Goal: Task Accomplishment & Management: Complete application form

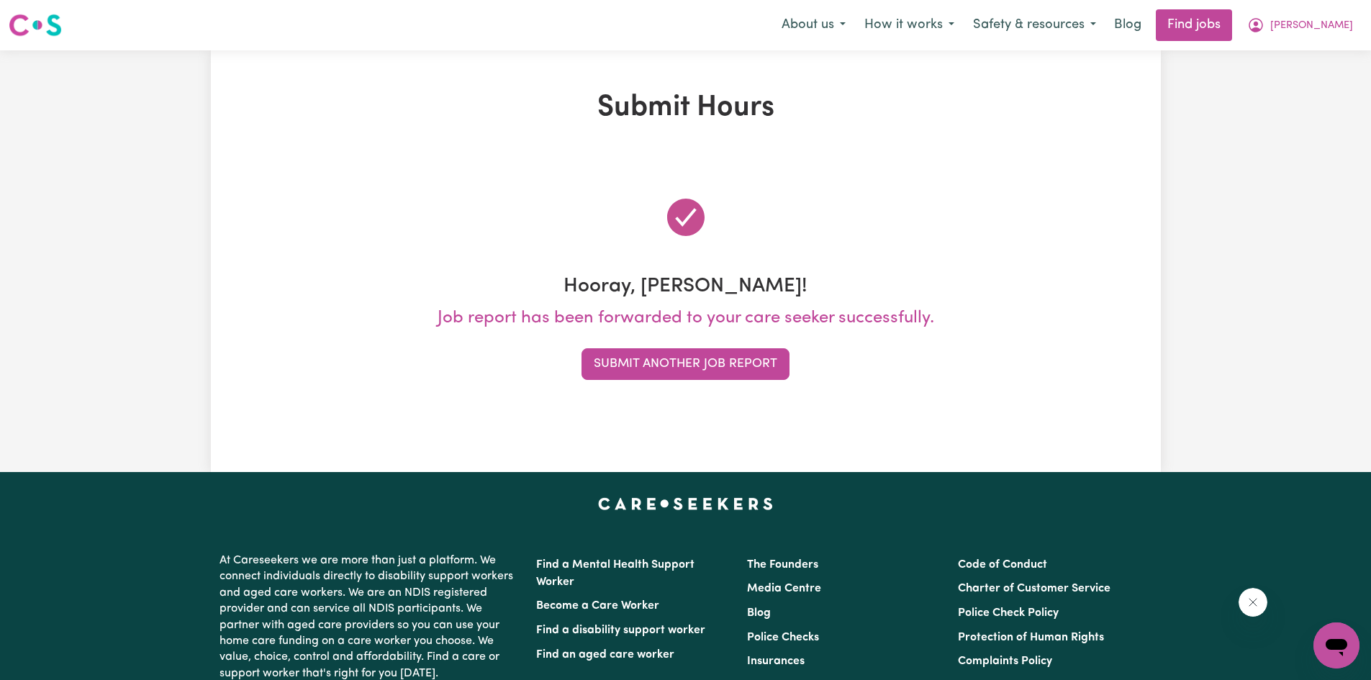
click at [652, 355] on button "Submit Another Job Report" at bounding box center [685, 364] width 208 height 32
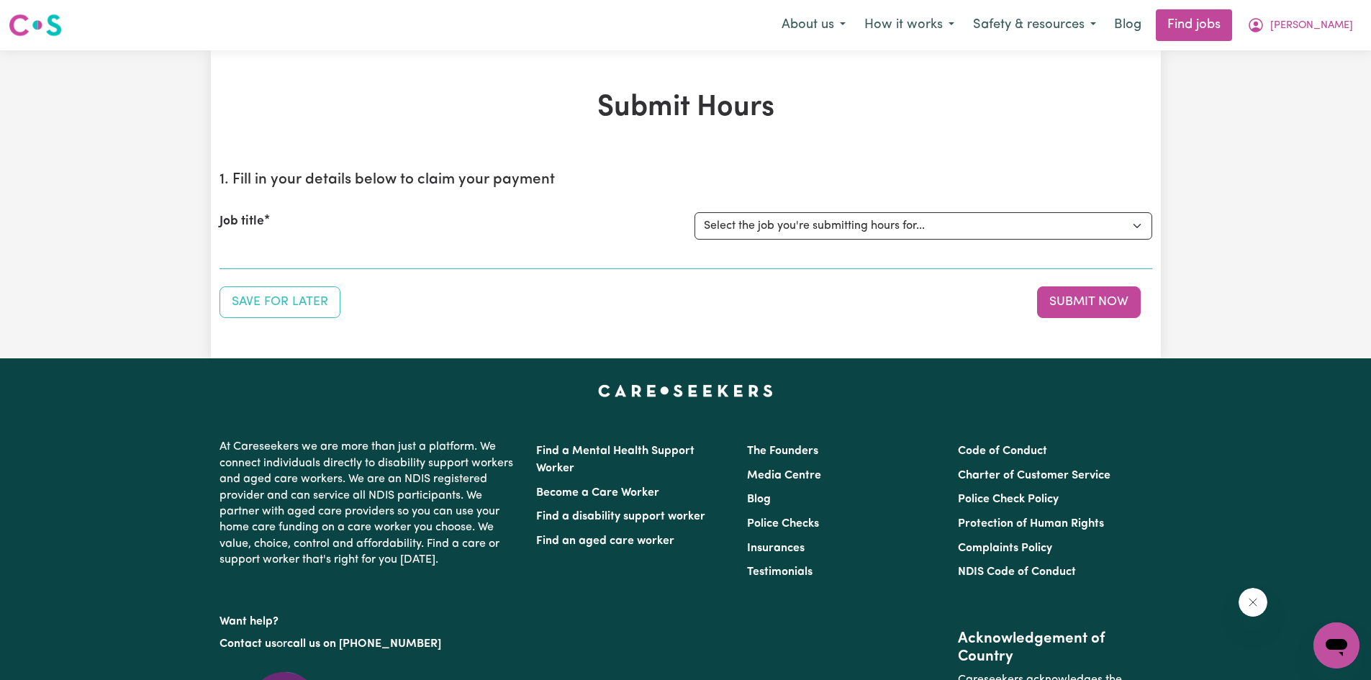
click at [780, 241] on div "Job title Select the job you're submitting hours for... [[PERSON_NAME] Hands of…" at bounding box center [685, 226] width 933 height 62
click at [784, 228] on select "Select the job you're submitting hours for... [[PERSON_NAME] Hands of Care] [DE…" at bounding box center [923, 225] width 458 height 27
select select "14425"
click at [694, 212] on select "Select the job you're submitting hours for... [[PERSON_NAME] Hands of Care] [DE…" at bounding box center [923, 225] width 458 height 27
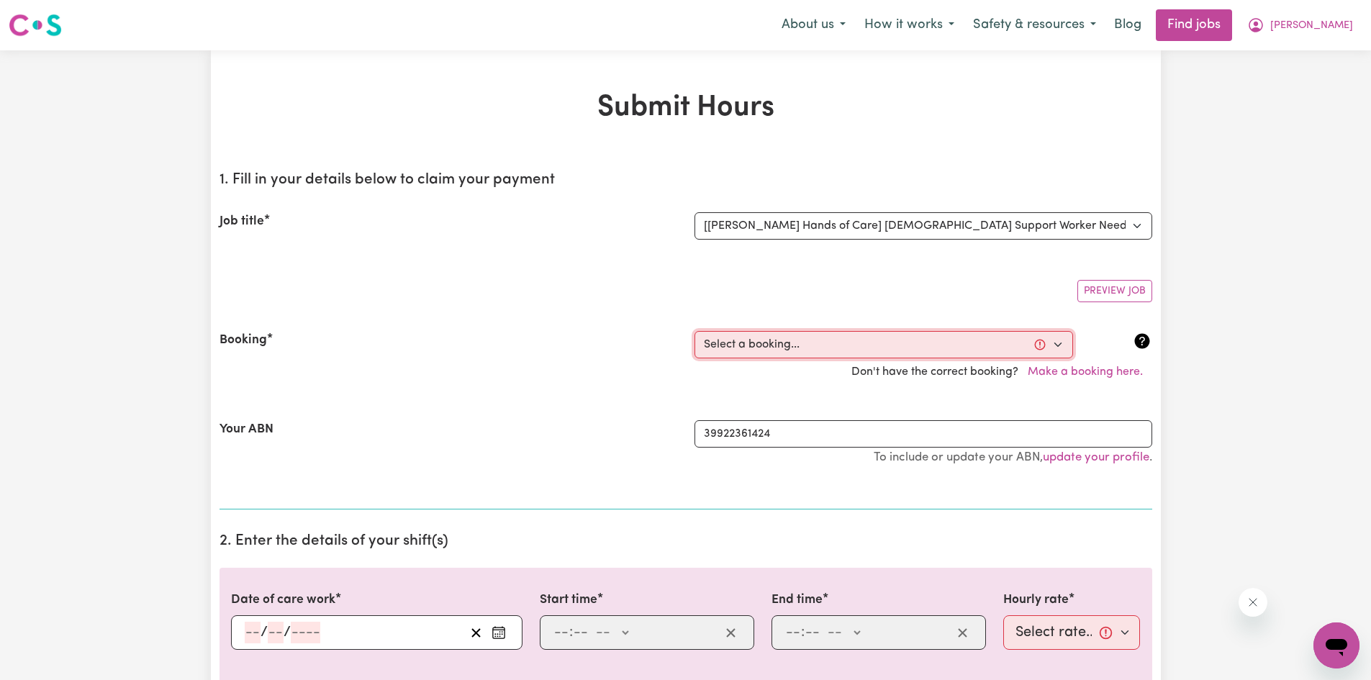
click at [833, 343] on select "Select a booking... [DATE] 10:00am to 02:00pm (ONE-OFF) [DATE] 10:00am to 02:00…" at bounding box center [883, 344] width 378 height 27
select select "355196"
click at [694, 331] on select "Select a booking... [DATE] 10:00am to 02:00pm (ONE-OFF) [DATE] 10:00am to 02:00…" at bounding box center [883, 344] width 378 height 27
type input "[DATE]"
type input "13"
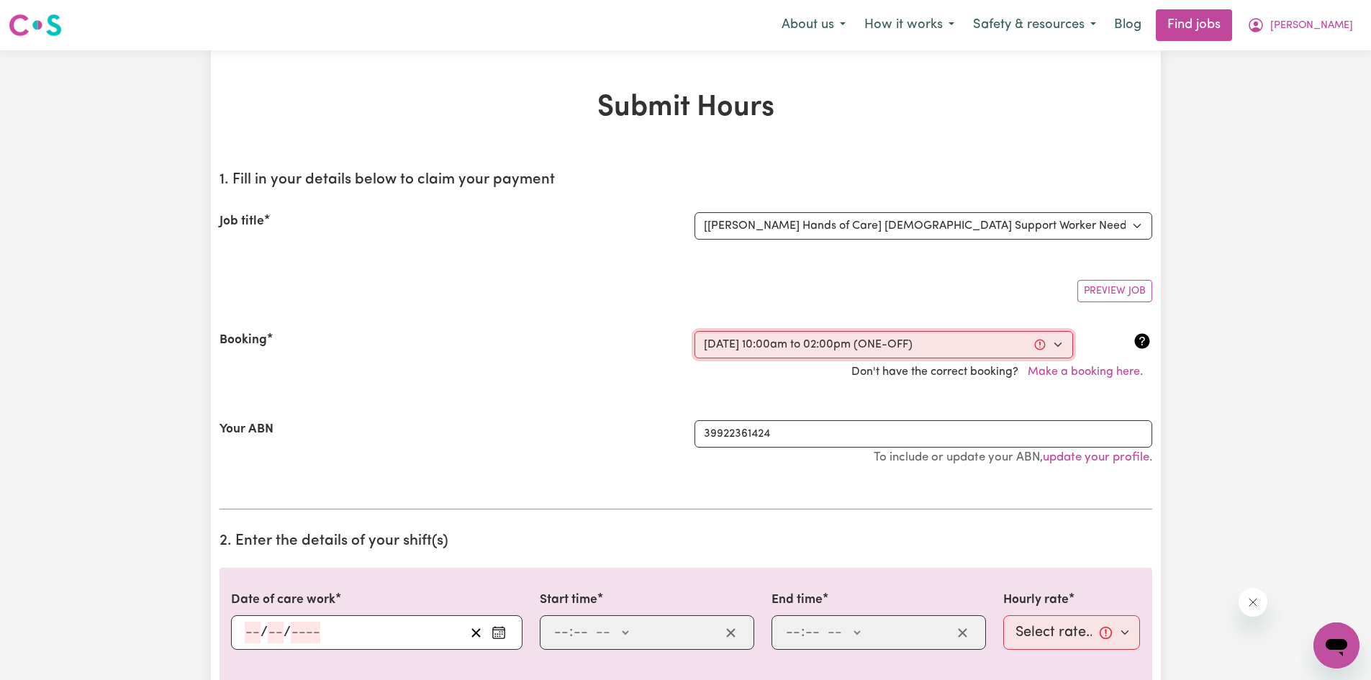
type input "8"
type input "2025"
type input "10:00"
type input "10"
type input "0"
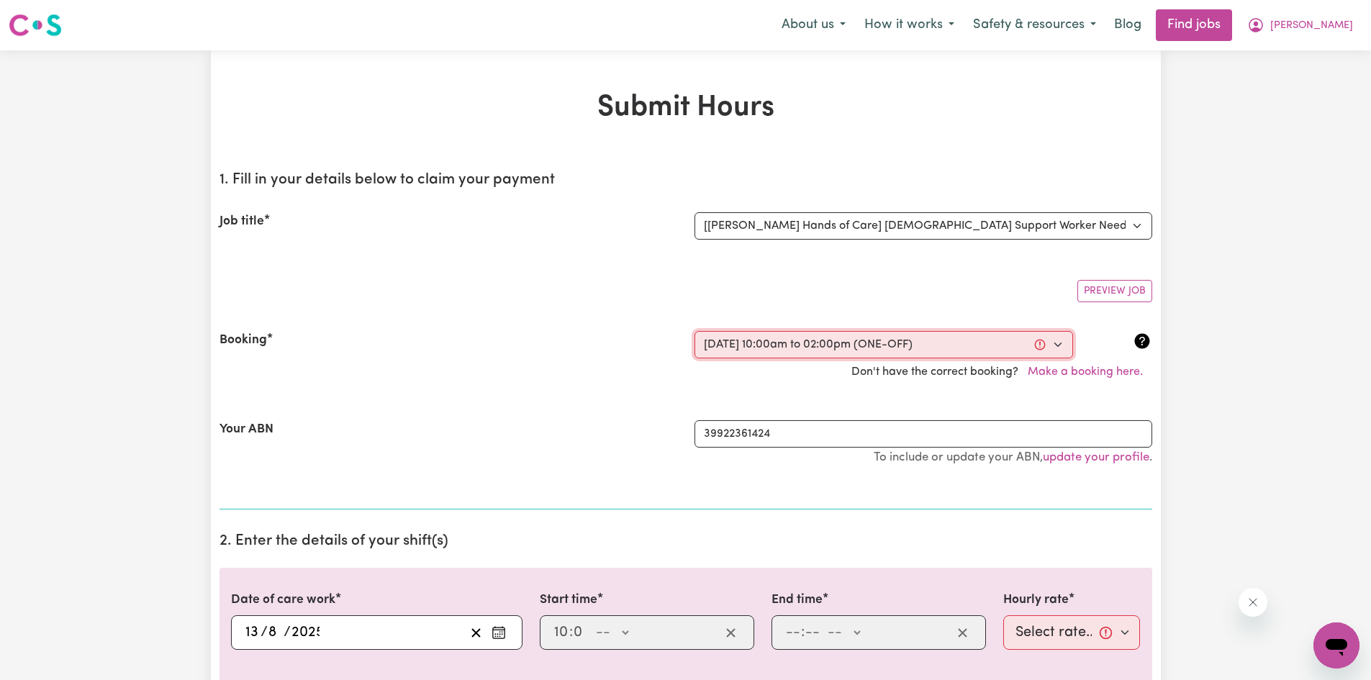
select select "am"
type input "14:00"
type input "2"
type input "0"
select select "pm"
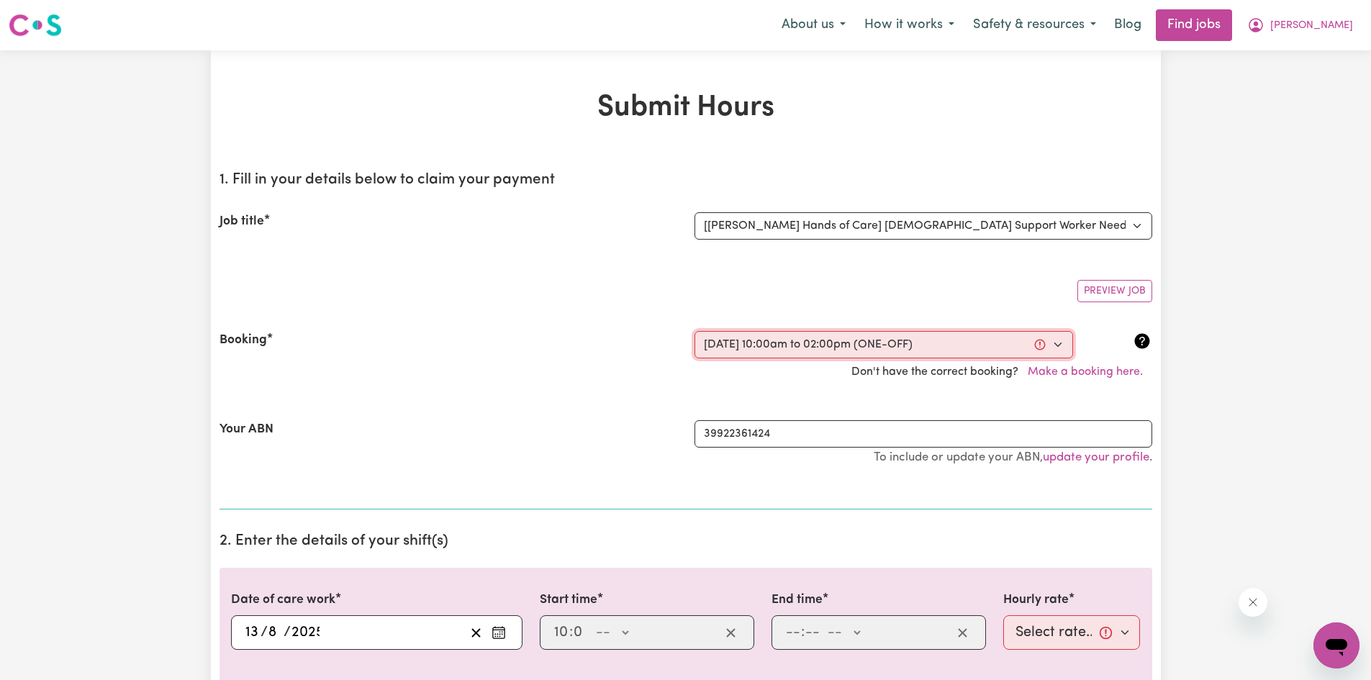
select select "42-Weekday"
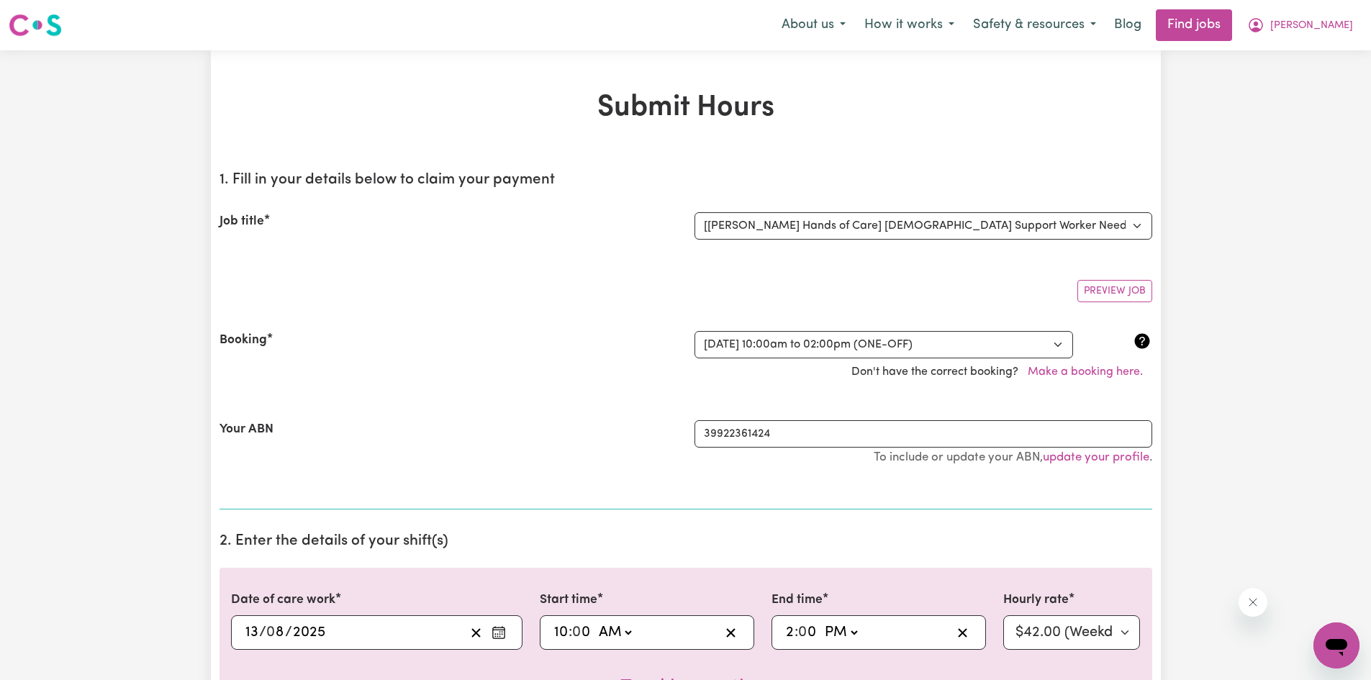
click at [766, 505] on section "1. Fill in your details below to claim your payment Job title Select the job yo…" at bounding box center [685, 335] width 933 height 350
drag, startPoint x: 1347, startPoint y: 30, endPoint x: 1328, endPoint y: 20, distance: 21.2
click at [1264, 20] on icon "My Account" at bounding box center [1255, 25] width 17 height 17
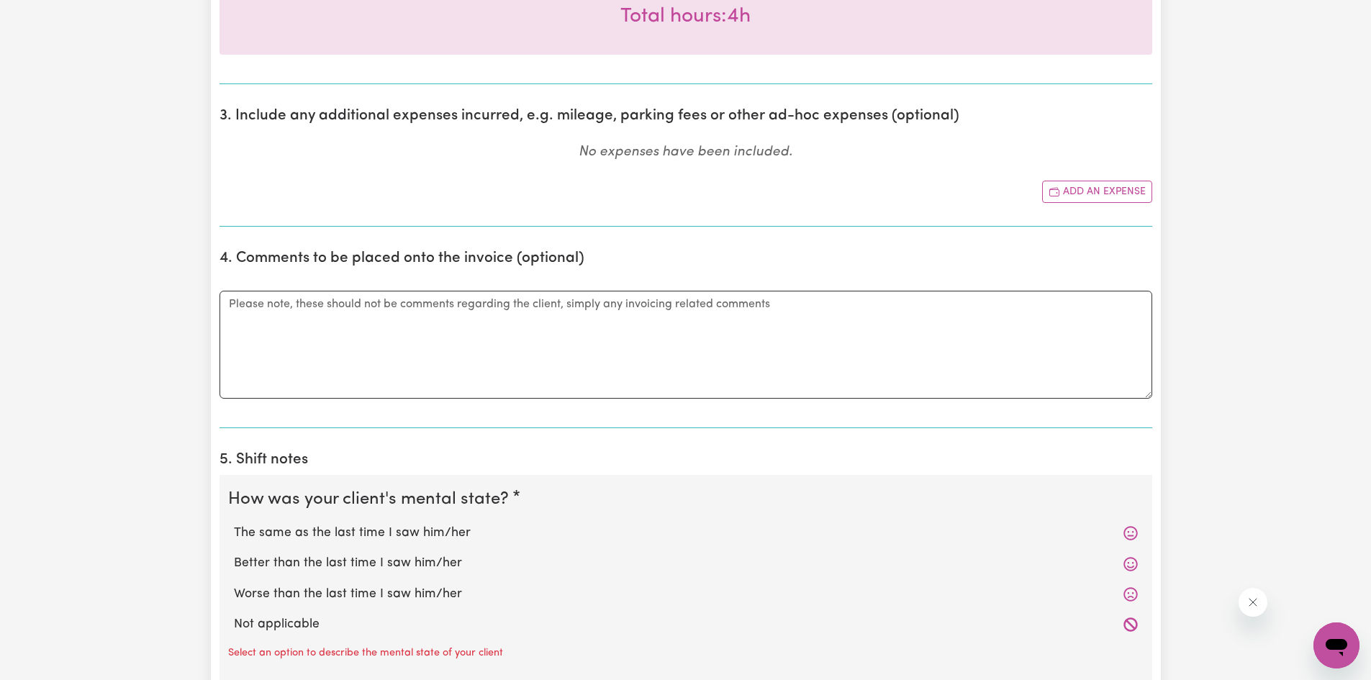
scroll to position [689, 0]
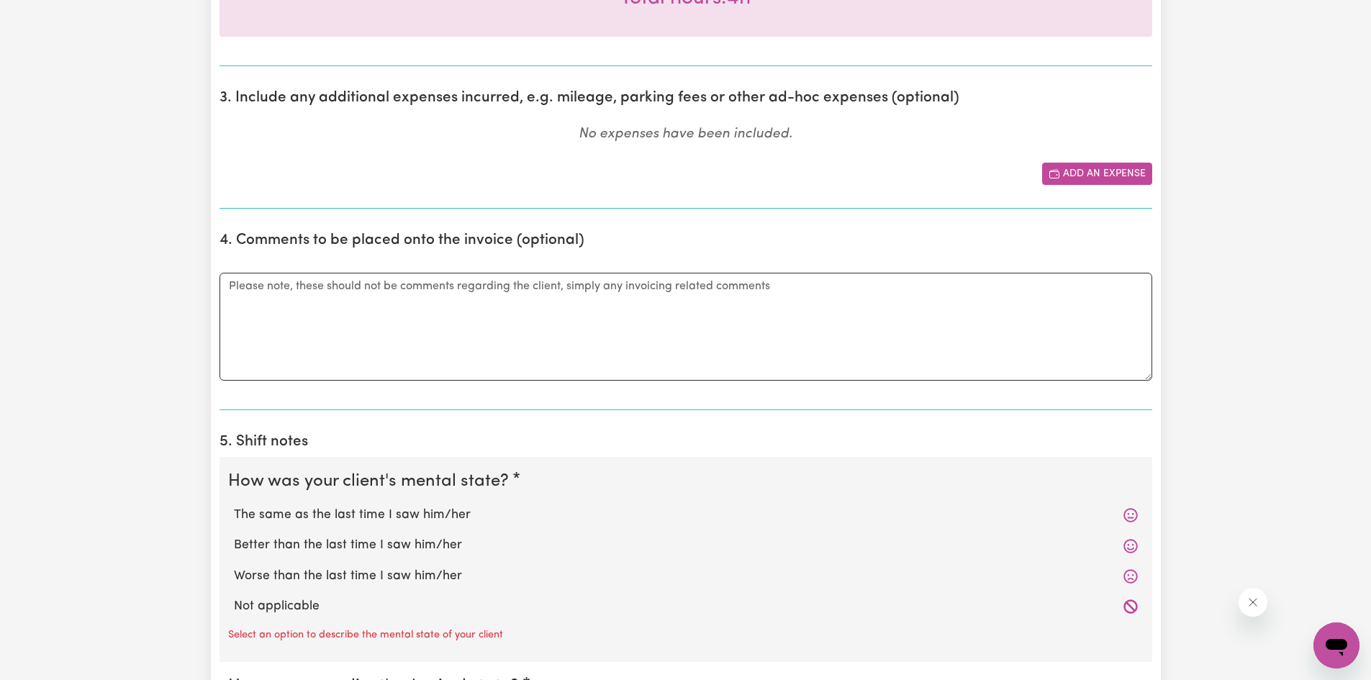
click at [1121, 173] on button "Add an expense" at bounding box center [1097, 174] width 110 height 22
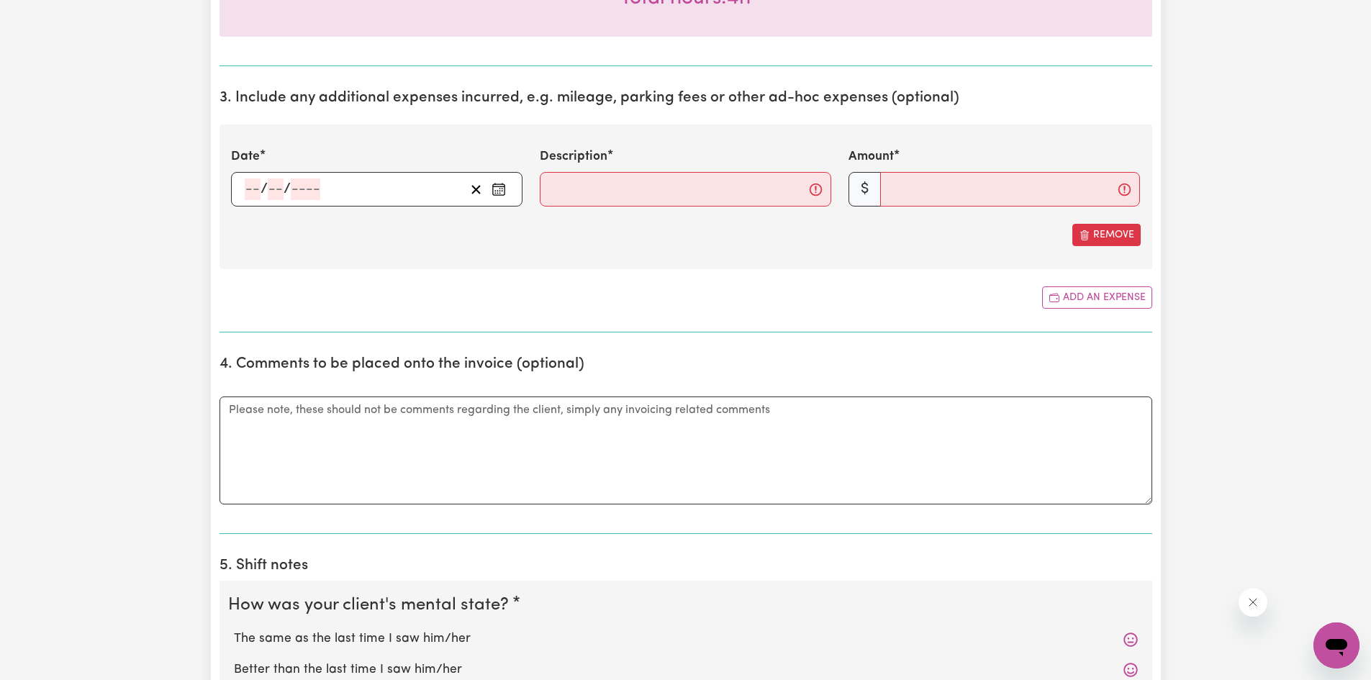
click at [502, 192] on icon "Enter the date of expense" at bounding box center [498, 189] width 14 height 14
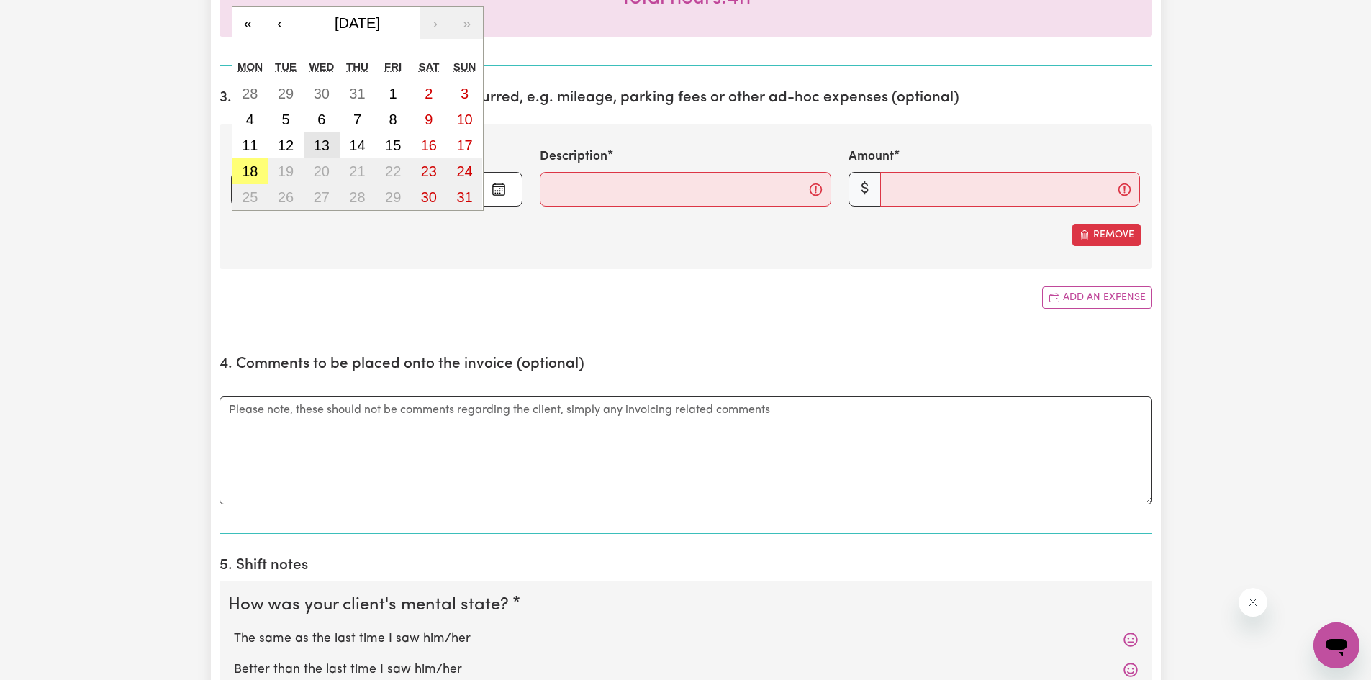
click at [322, 134] on button "13" at bounding box center [322, 145] width 36 height 26
type input "[DATE]"
type input "13"
type input "8"
type input "2025"
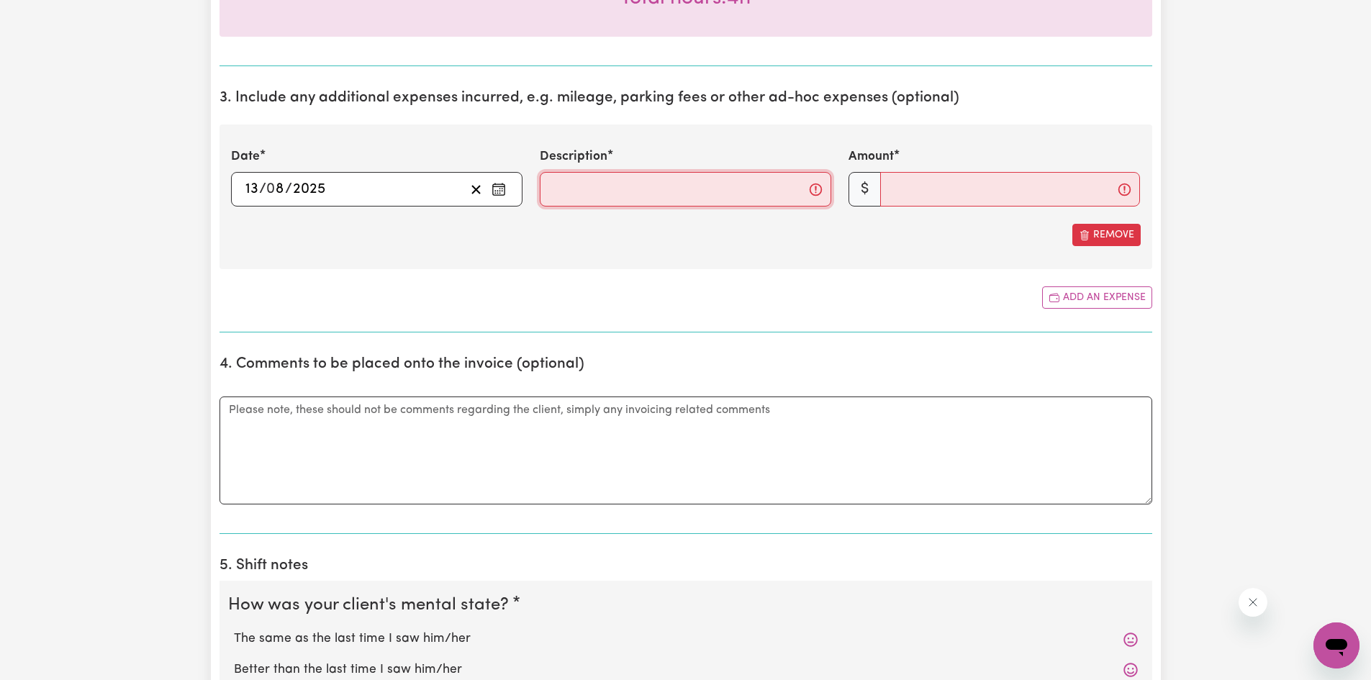
click at [685, 196] on input "Description" at bounding box center [685, 189] width 291 height 35
type input "3km @ 0.85/km"
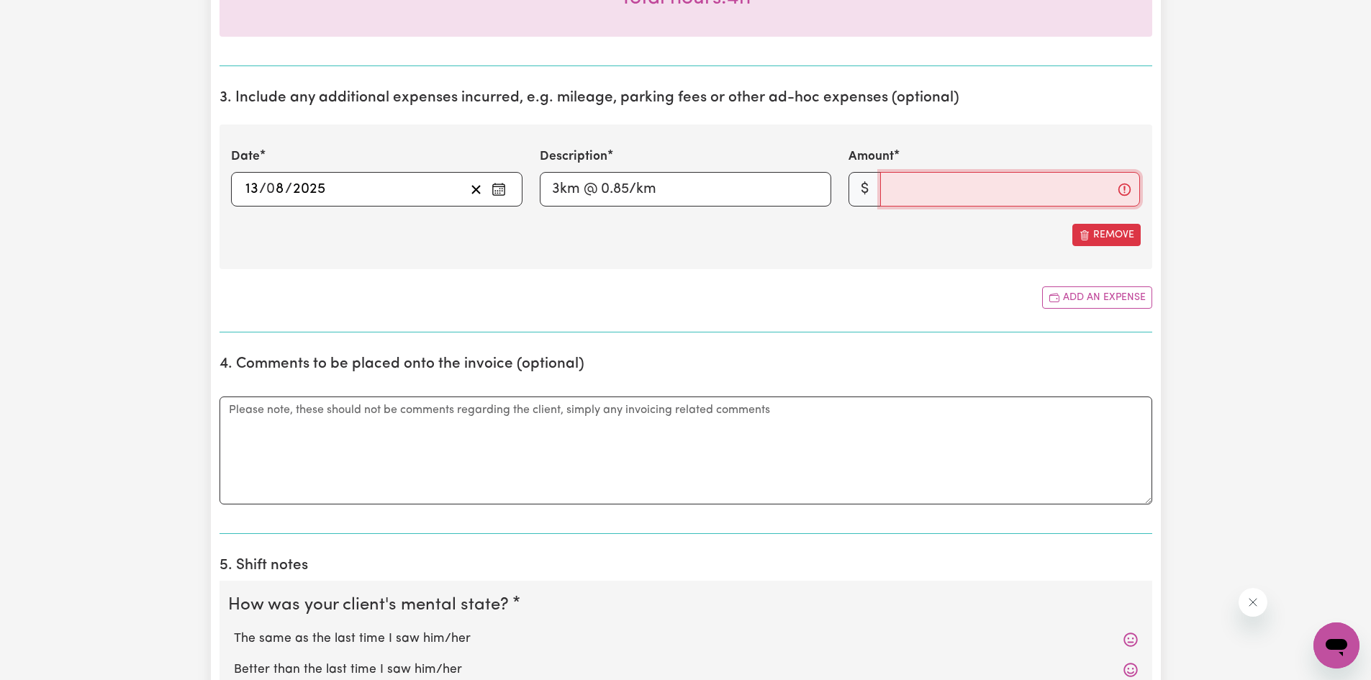
click at [1005, 179] on input "Amount" at bounding box center [1010, 189] width 260 height 35
type input "2.55"
click at [904, 344] on section "4. Comments to be placed onto the invoice (optional) Comments" at bounding box center [685, 439] width 933 height 190
click at [263, 408] on textarea "Comments" at bounding box center [685, 450] width 933 height 108
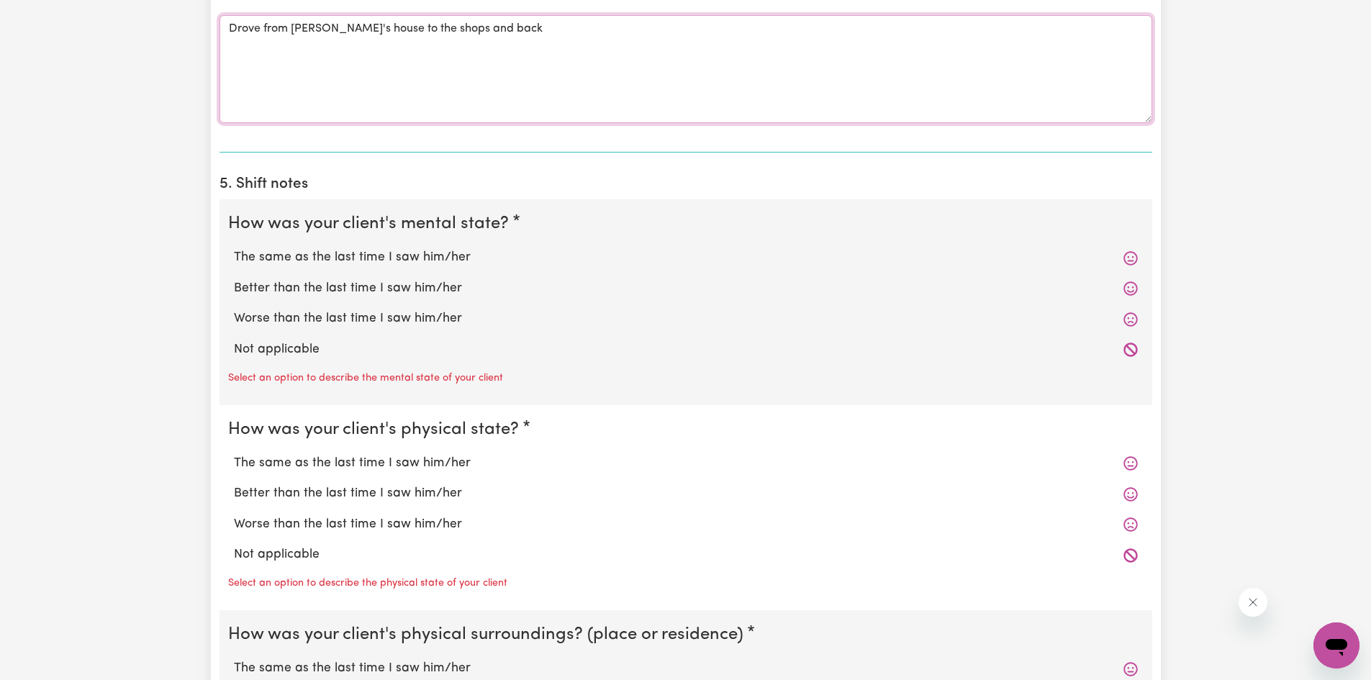
scroll to position [1086, 0]
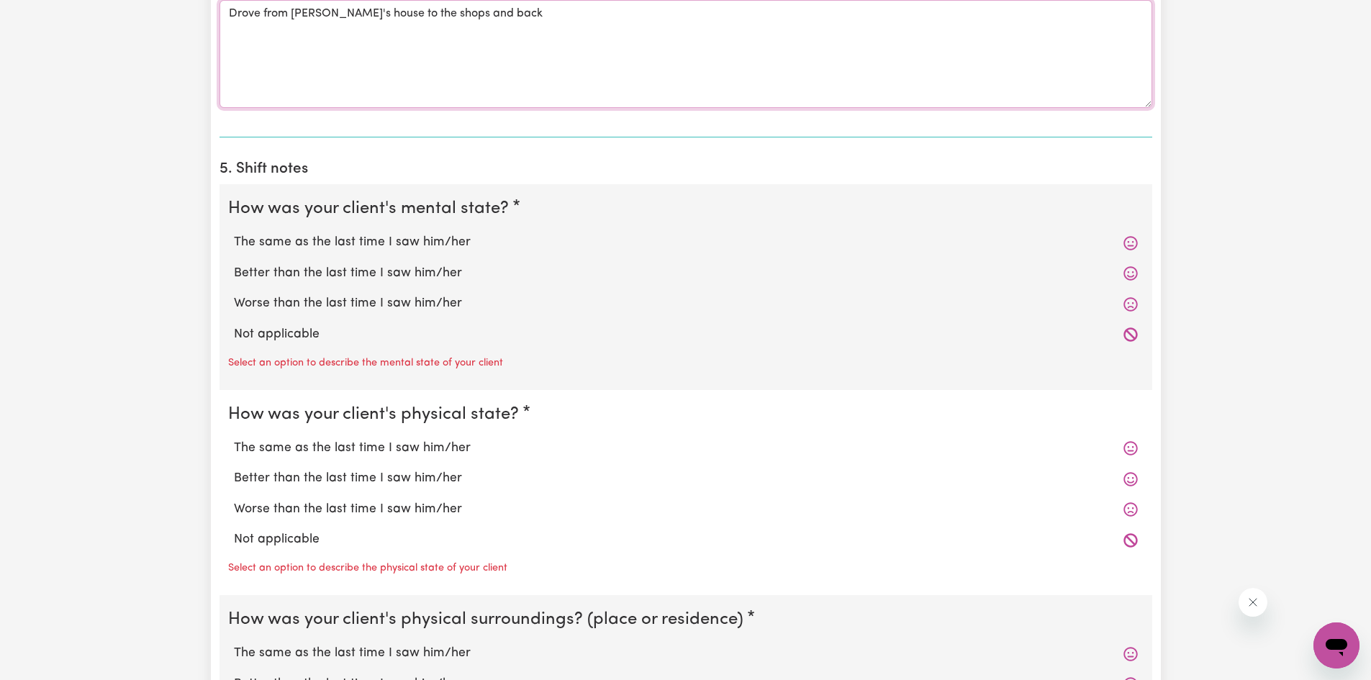
type textarea "Drove from [PERSON_NAME]'s house to the shops and back"
click at [420, 245] on label "The same as the last time I saw him/her" at bounding box center [686, 242] width 904 height 19
click at [234, 233] on input "The same as the last time I saw him/her" at bounding box center [233, 232] width 1 height 1
radio input "true"
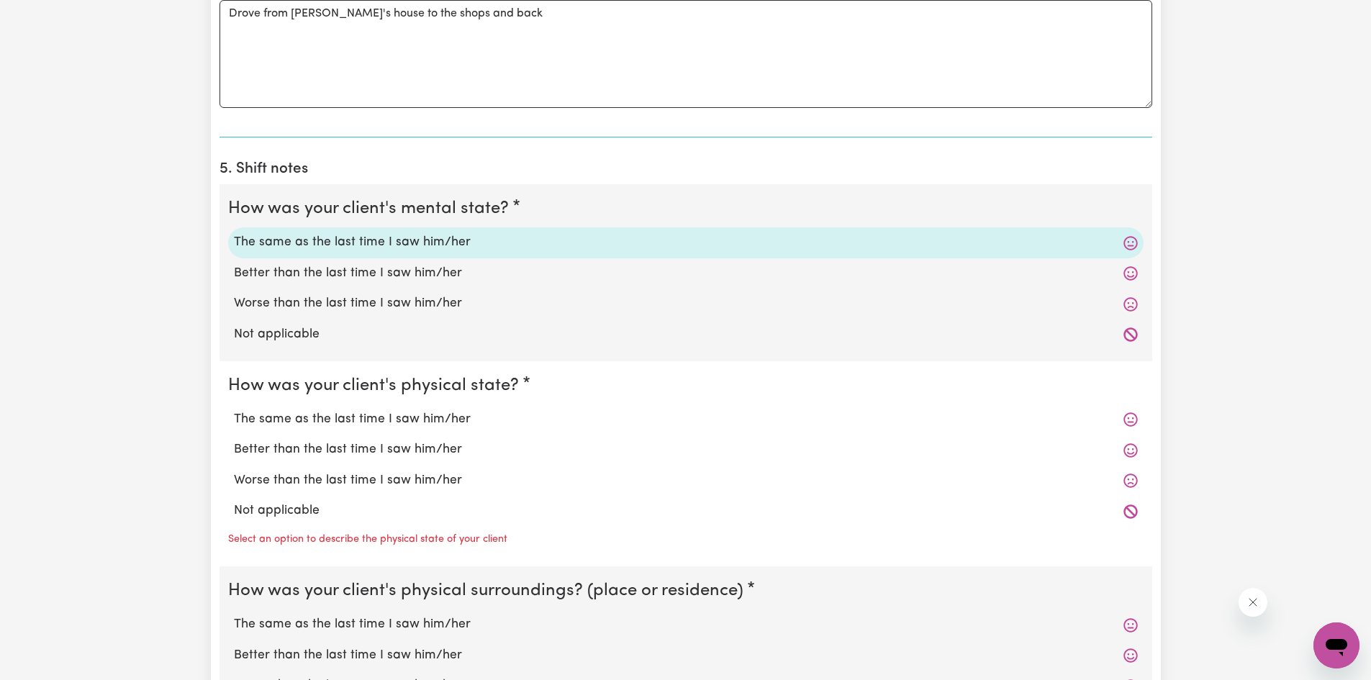
click at [396, 428] on label "The same as the last time I saw him/her" at bounding box center [686, 419] width 904 height 19
click at [234, 410] on input "The same as the last time I saw him/her" at bounding box center [233, 409] width 1 height 1
radio input "true"
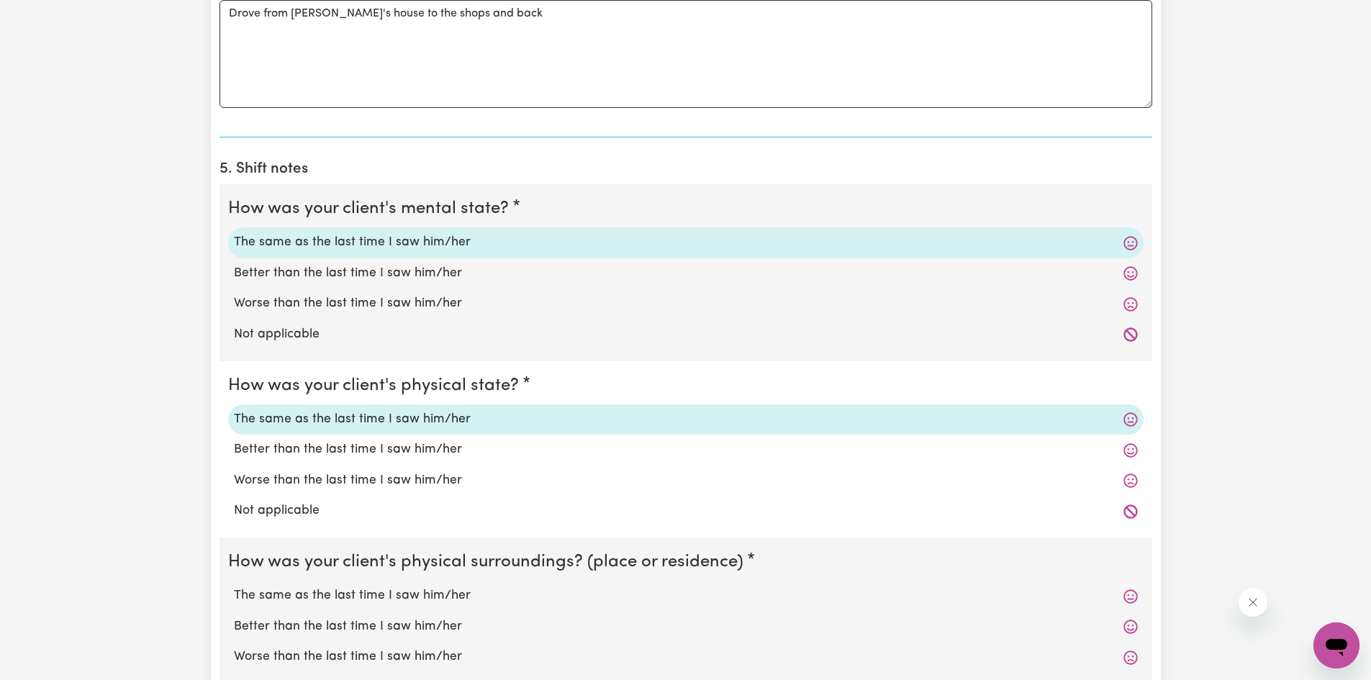
click at [371, 596] on label "The same as the last time I saw him/her" at bounding box center [686, 595] width 904 height 19
click at [234, 586] on input "The same as the last time I saw him/her" at bounding box center [233, 586] width 1 height 1
radio input "true"
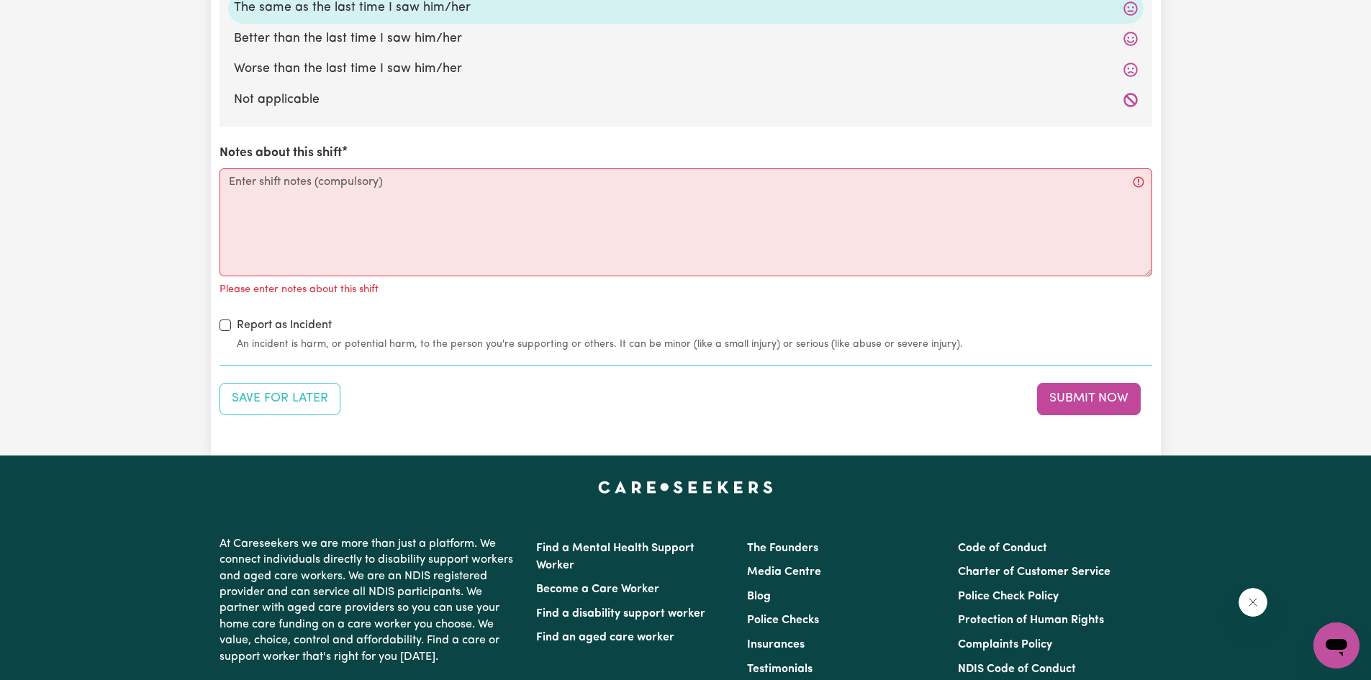
scroll to position [1670, 0]
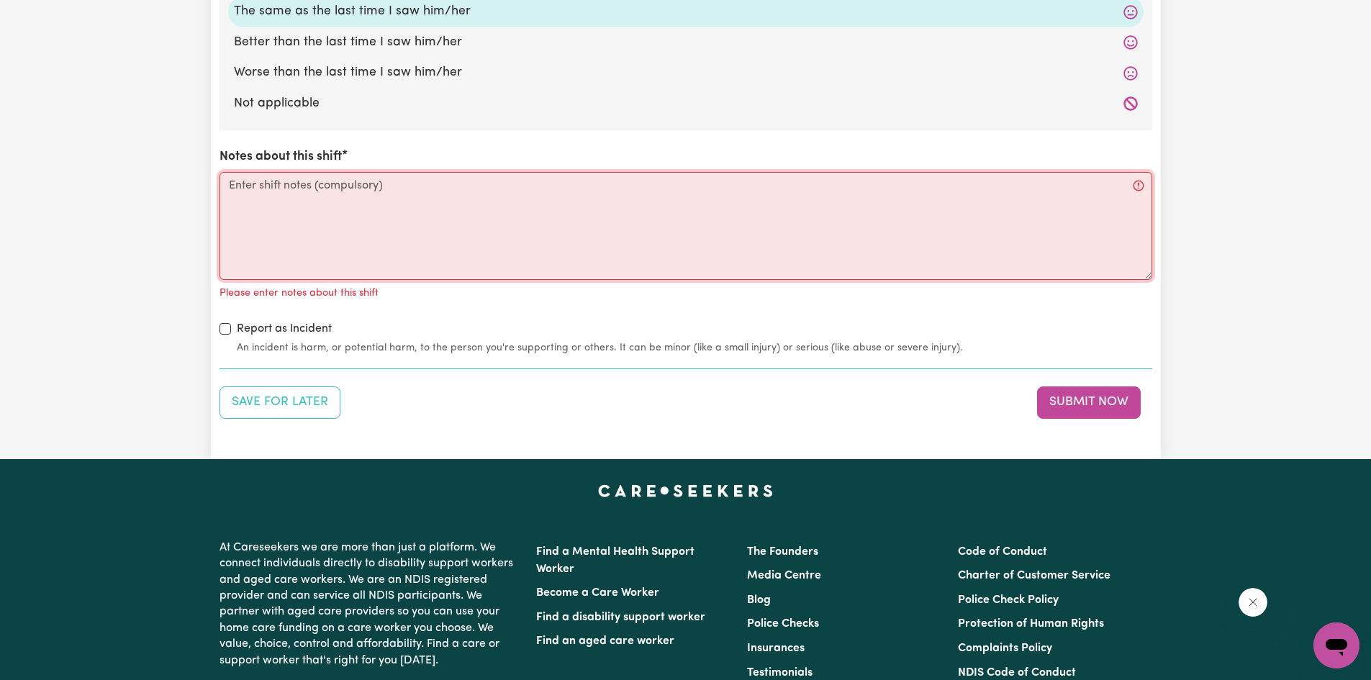
click at [414, 185] on textarea "Notes about this shift" at bounding box center [685, 226] width 933 height 108
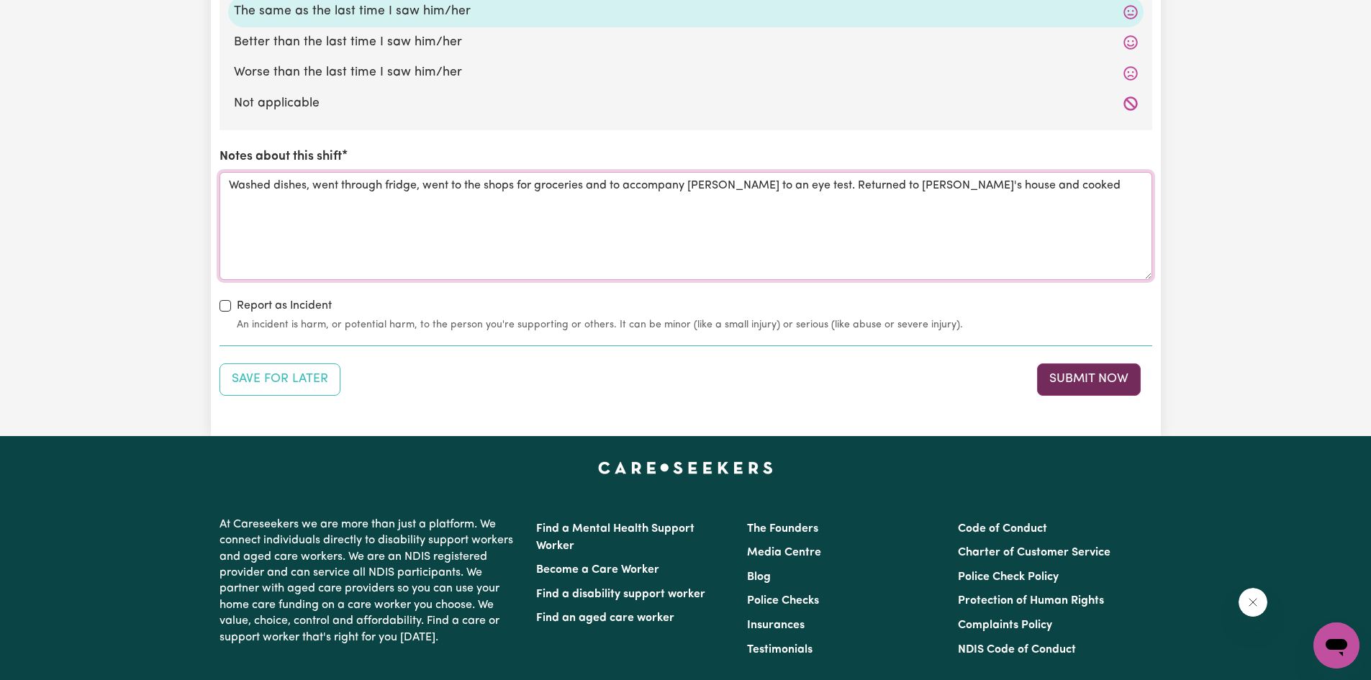
type textarea "Washed dishes, went through fridge, went to the shops for groceries and to acco…"
click at [1087, 382] on button "Submit Now" at bounding box center [1089, 379] width 104 height 32
click at [1087, 382] on div "Save for Later Submit Now" at bounding box center [685, 379] width 933 height 32
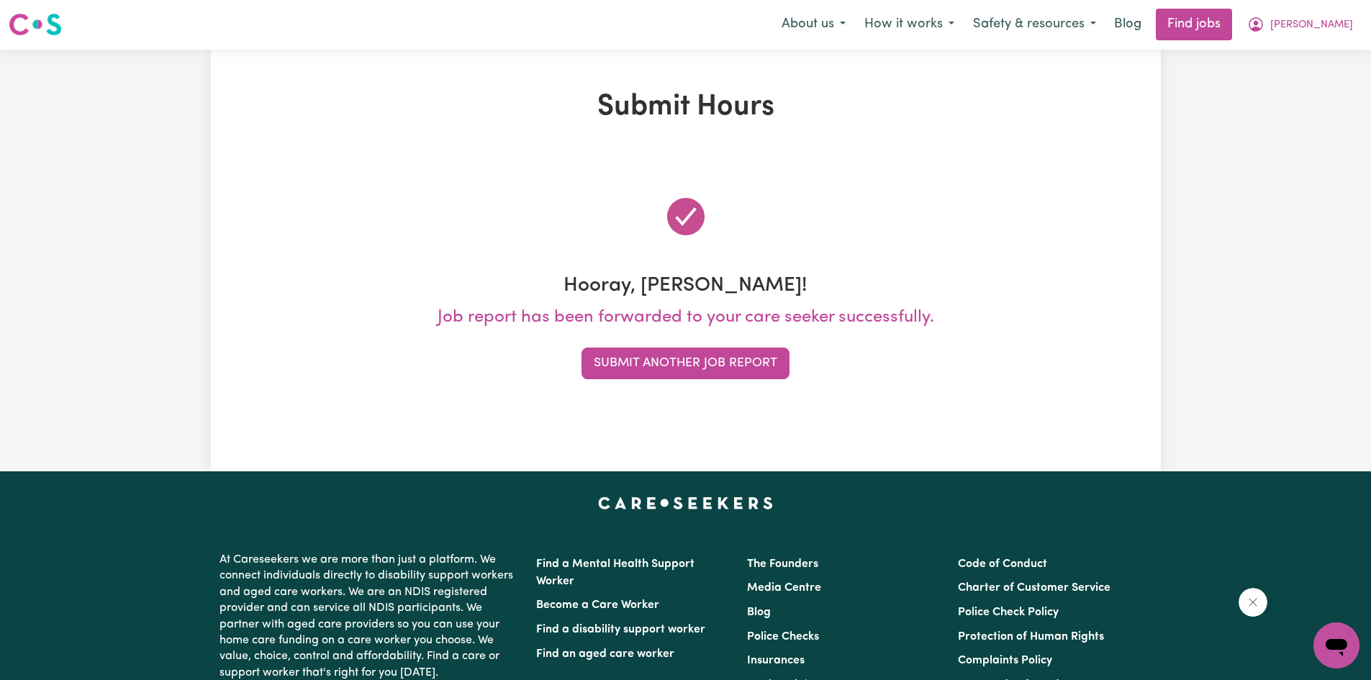
scroll to position [0, 0]
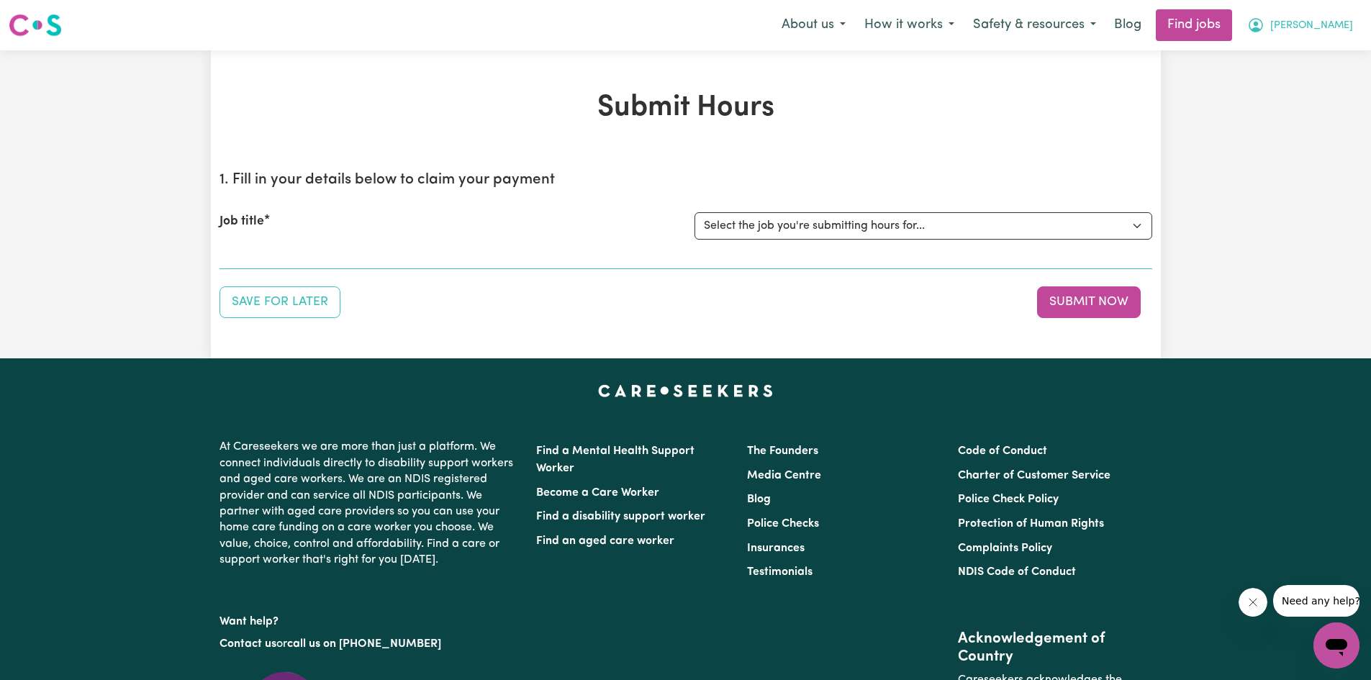
click at [1335, 31] on button "[PERSON_NAME]" at bounding box center [1300, 25] width 124 height 30
click at [1326, 84] on link "My Dashboard" at bounding box center [1305, 82] width 114 height 27
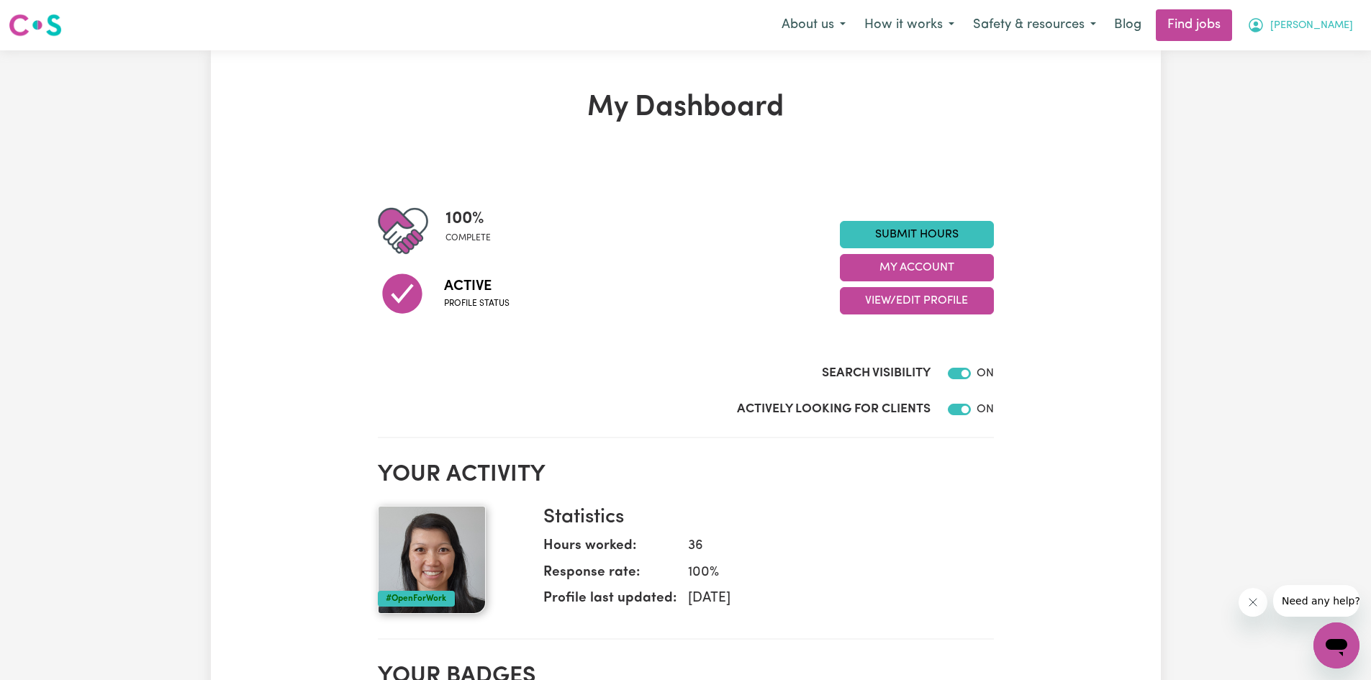
click at [1332, 16] on button "[PERSON_NAME]" at bounding box center [1300, 25] width 124 height 30
click at [1318, 48] on link "My Account" at bounding box center [1305, 55] width 114 height 27
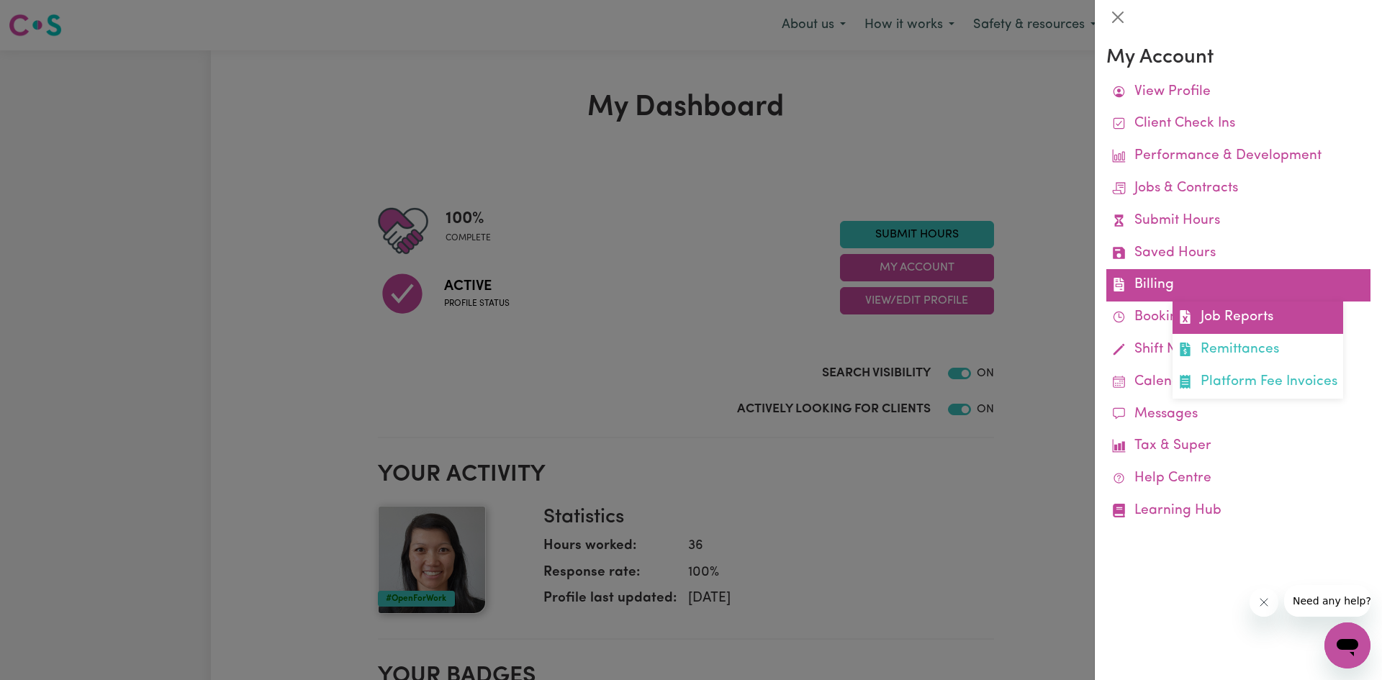
click at [1211, 317] on link "Job Reports" at bounding box center [1257, 317] width 171 height 32
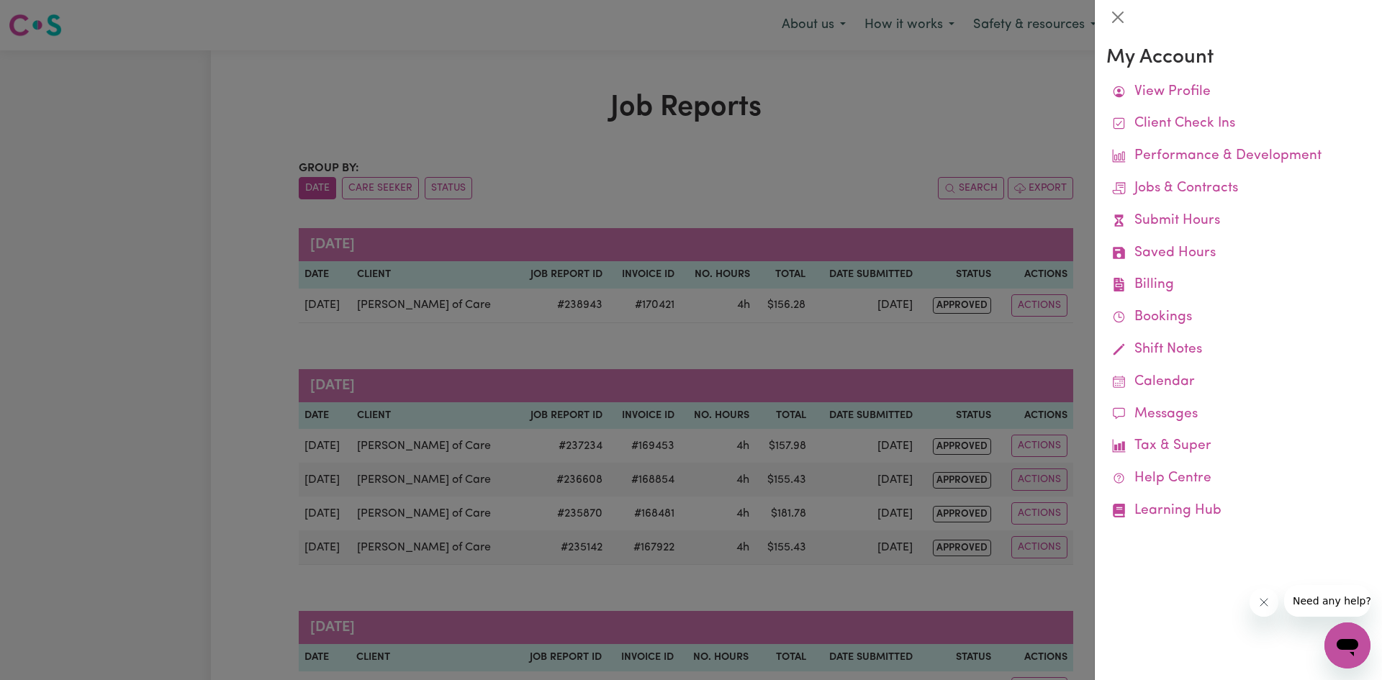
click at [876, 134] on div at bounding box center [691, 340] width 1382 height 680
